Goal: Contribute content

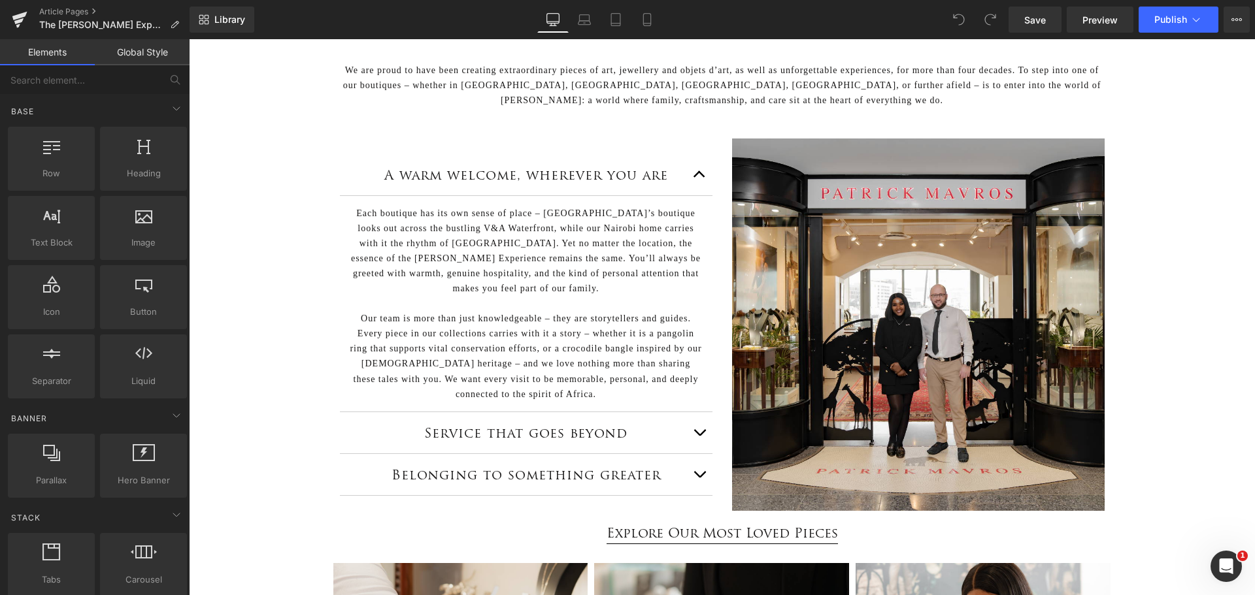
scroll to position [392, 0]
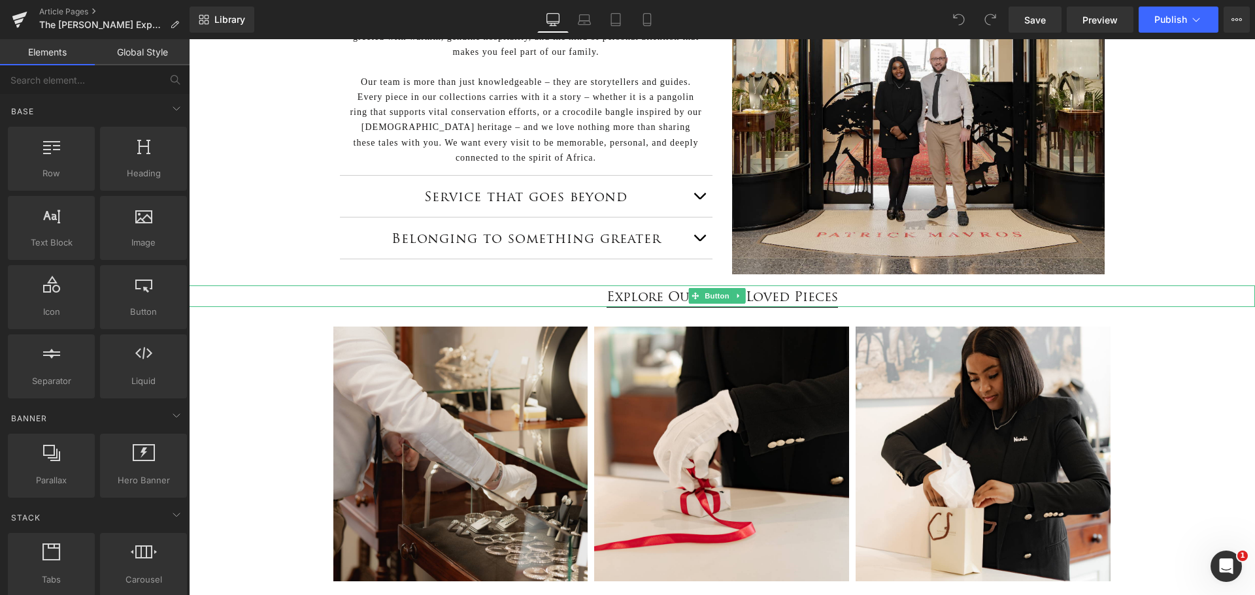
drag, startPoint x: 325, startPoint y: 481, endPoint x: 240, endPoint y: 431, distance: 98.7
click at [766, 299] on span "Explore Our Most Loved Pieces" at bounding box center [721, 297] width 231 height 22
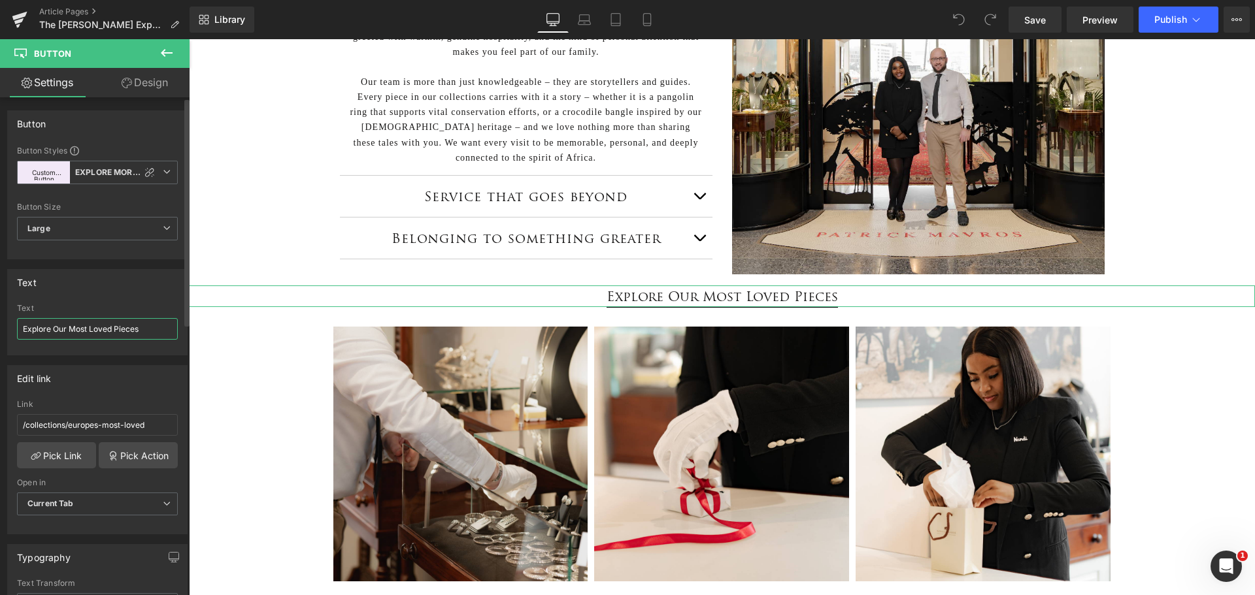
click at [90, 325] on input "Explore Our Most Loved Pieces" at bounding box center [97, 329] width 161 height 22
type input "Explore Our Most-Loved Pieces"
click at [1043, 28] on link "Save" at bounding box center [1034, 20] width 53 height 26
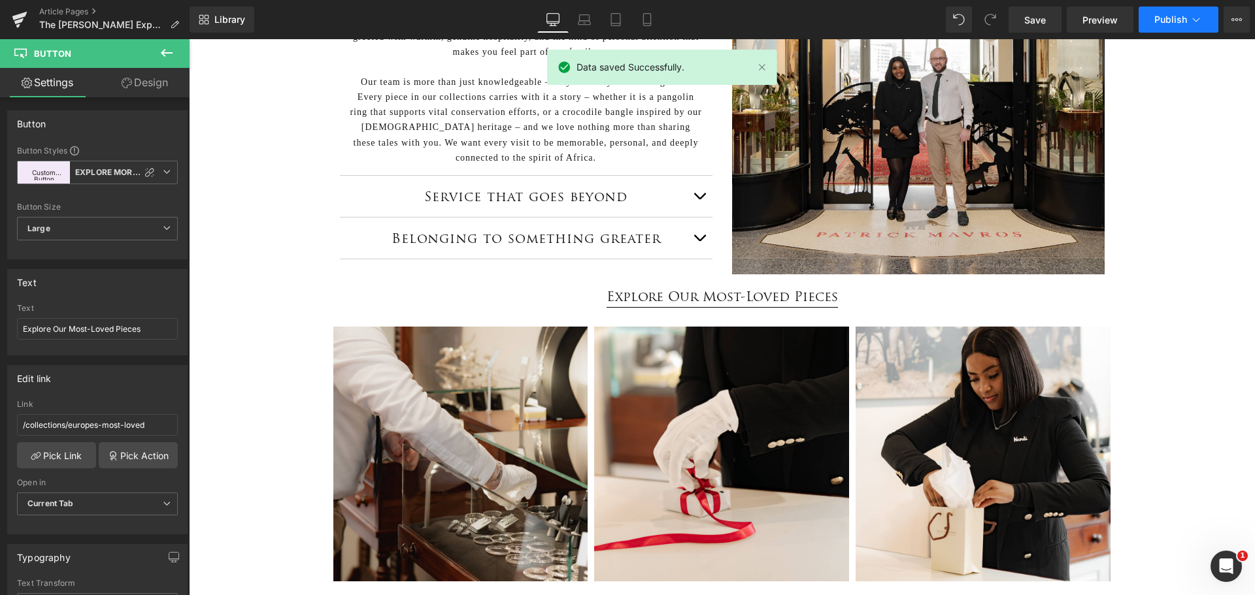
click at [1174, 25] on button "Publish" at bounding box center [1178, 20] width 80 height 26
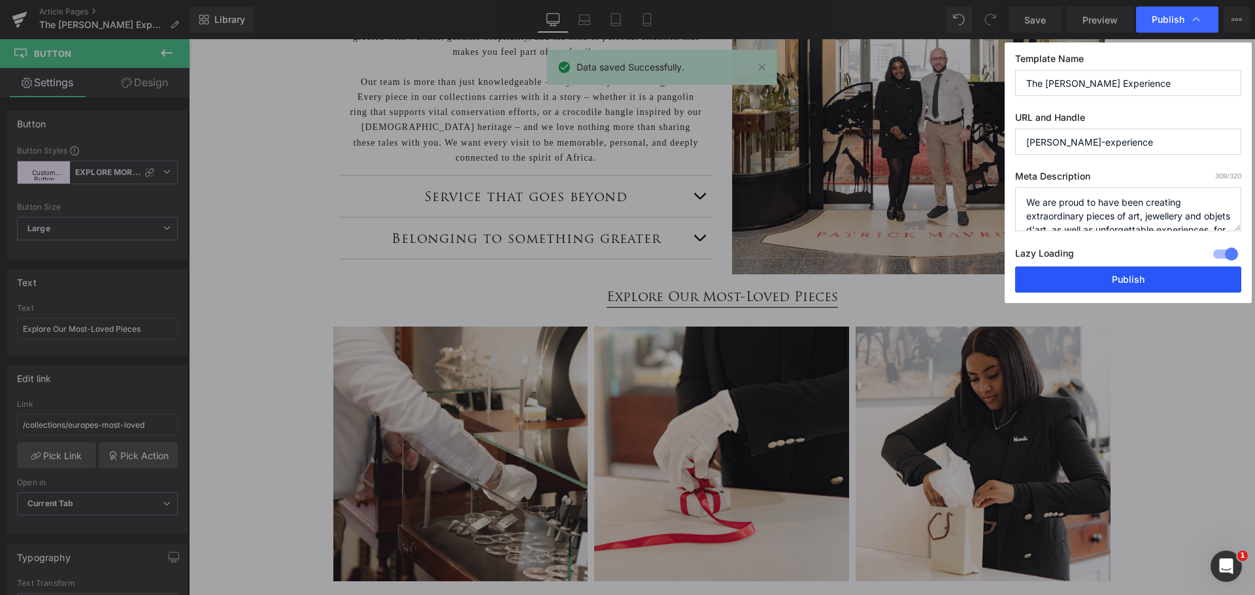
click at [1143, 284] on button "Publish" at bounding box center [1128, 280] width 226 height 26
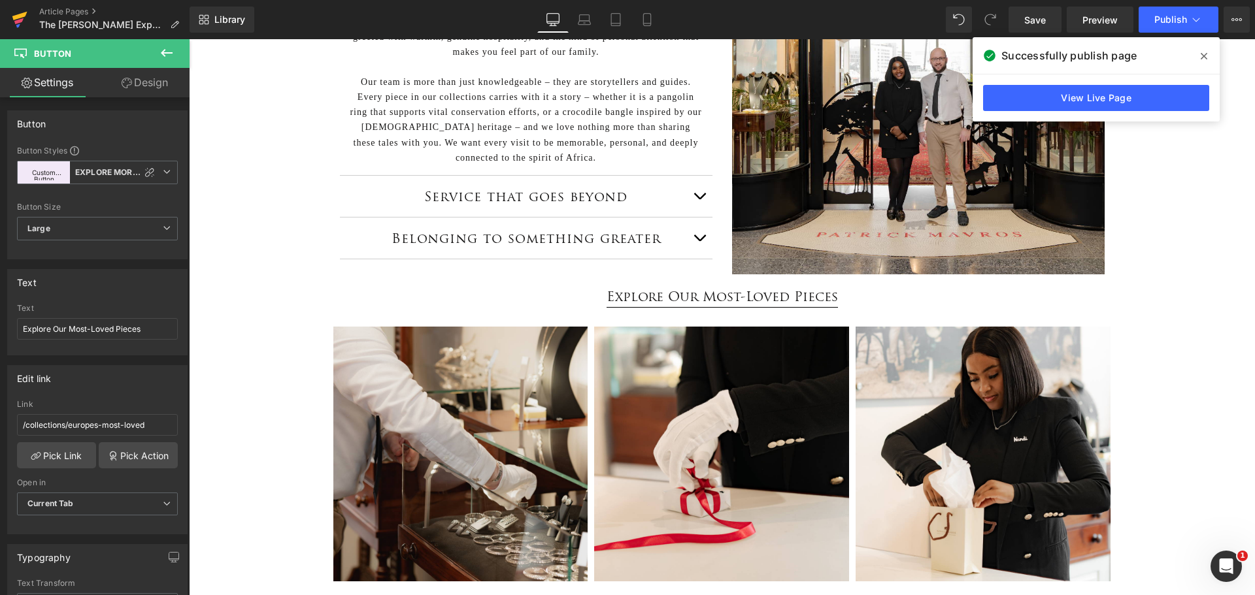
click at [20, 15] on icon at bounding box center [19, 16] width 15 height 8
